Goal: Register for event/course

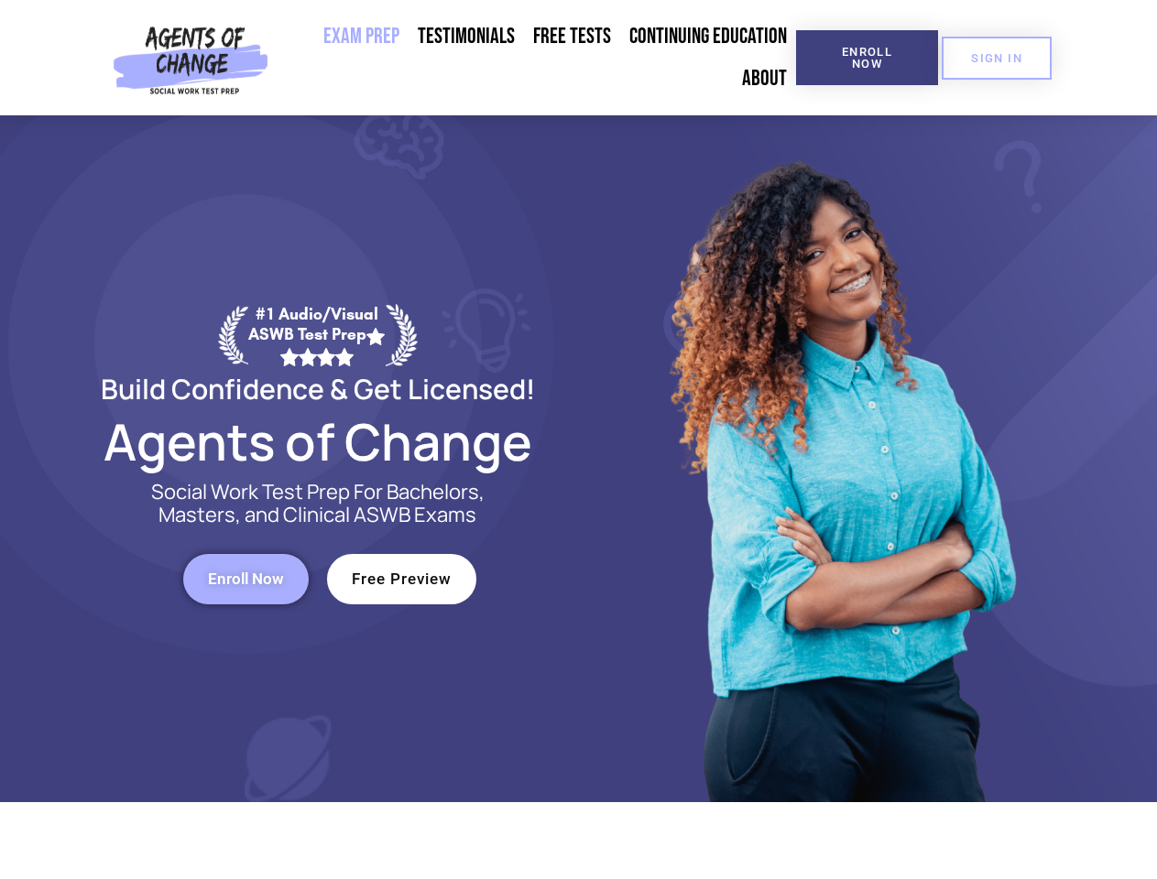
click at [579, 440] on div at bounding box center [840, 458] width 522 height 687
click at [866, 58] on span "Enroll Now" at bounding box center [866, 58] width 83 height 24
click at [996, 58] on span "SIGN IN" at bounding box center [996, 58] width 51 height 12
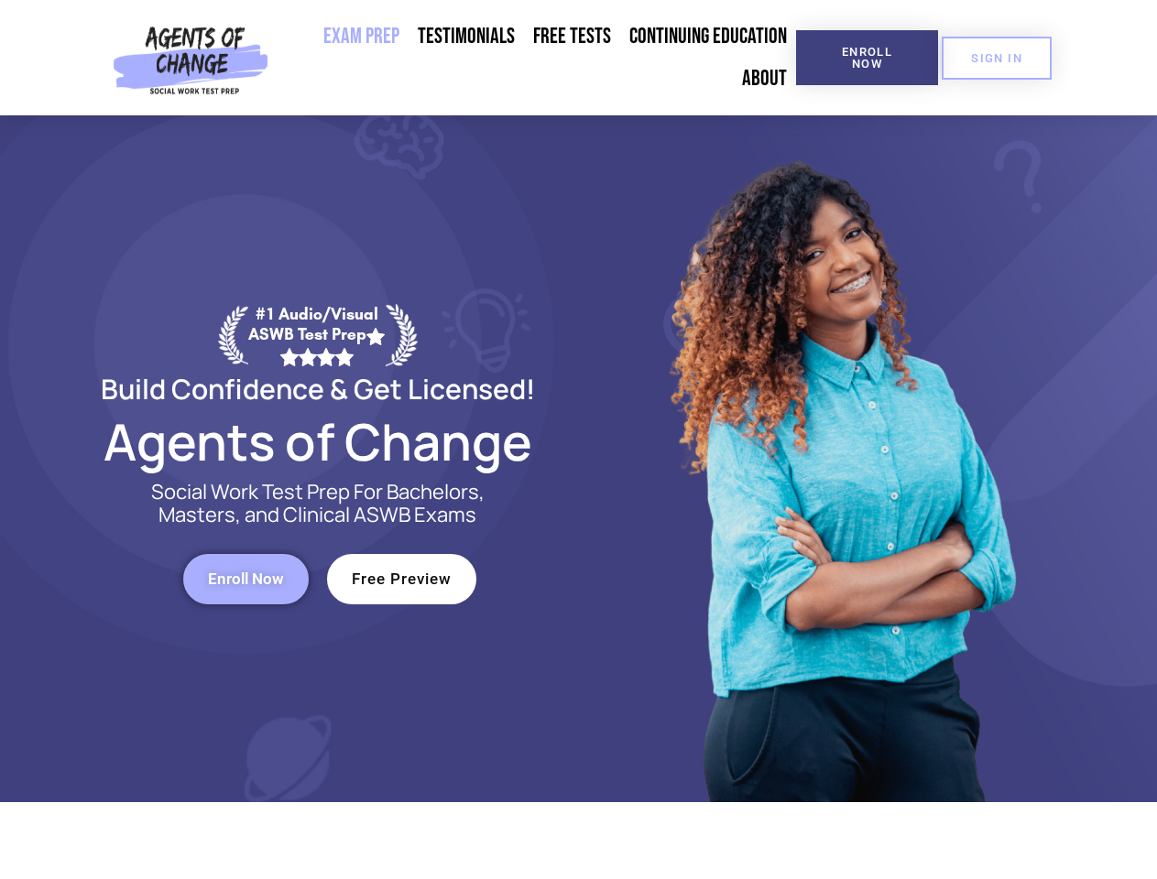
click at [245, 579] on span "Enroll Now" at bounding box center [246, 579] width 76 height 16
click at [401, 579] on span "Free Preview" at bounding box center [402, 579] width 100 height 16
